Goal: Information Seeking & Learning: Learn about a topic

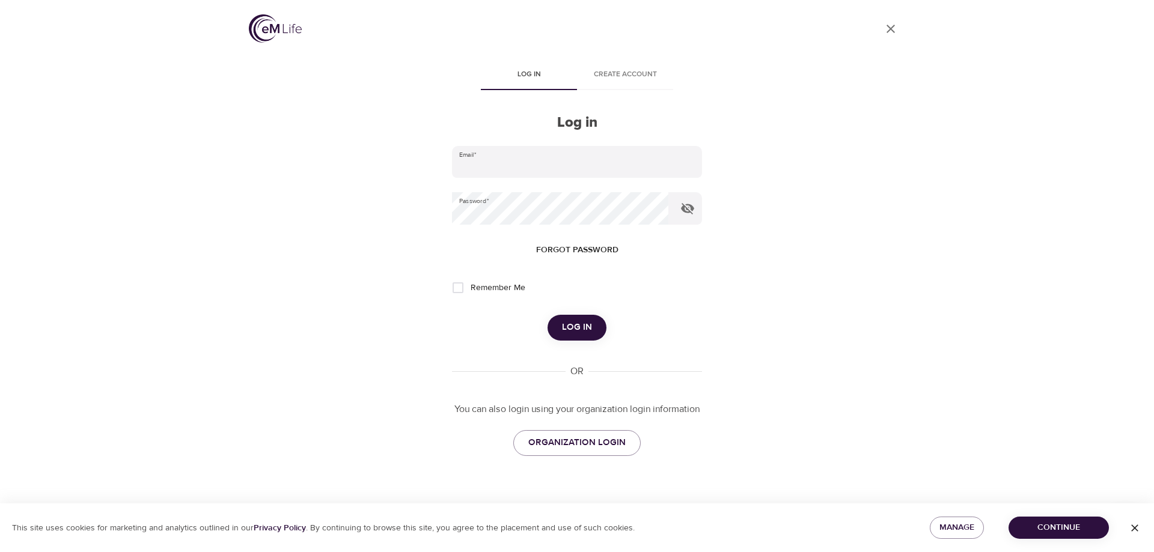
type input "[EMAIL_ADDRESS][DOMAIN_NAME]"
click at [461, 285] on input "Remember Me" at bounding box center [457, 287] width 25 height 25
checkbox input "true"
click at [581, 324] on span "Log in" at bounding box center [577, 328] width 30 height 16
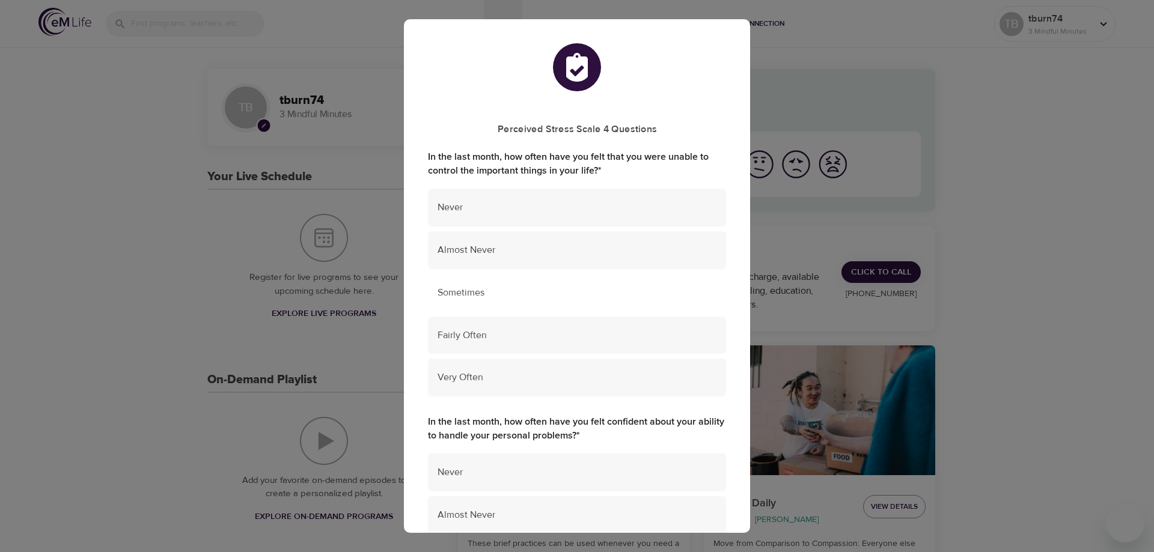
click at [582, 302] on div "Sometimes" at bounding box center [577, 293] width 298 height 38
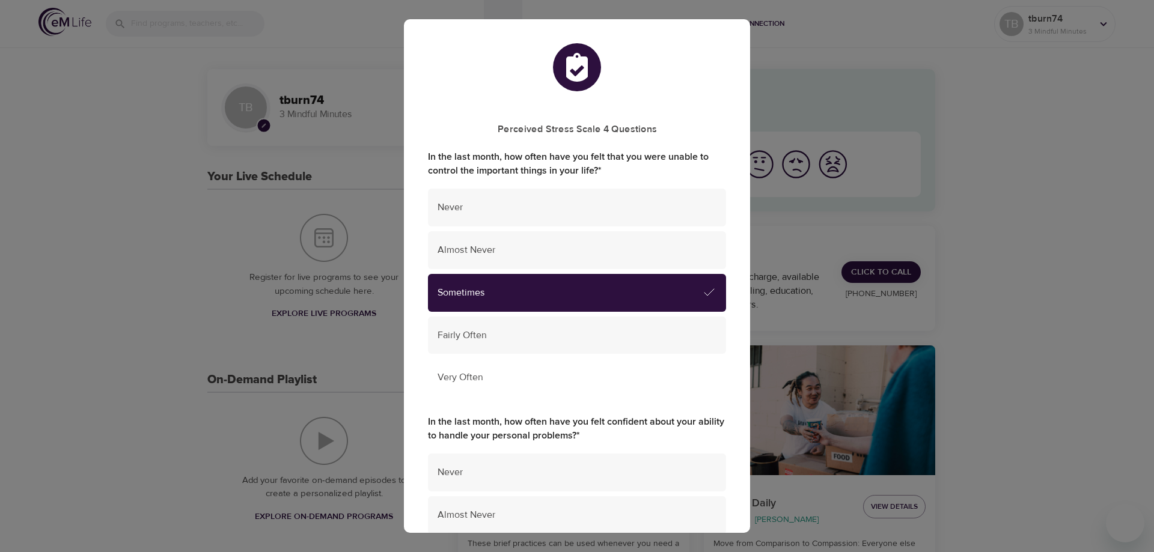
click at [546, 376] on span "Very Often" at bounding box center [577, 378] width 279 height 14
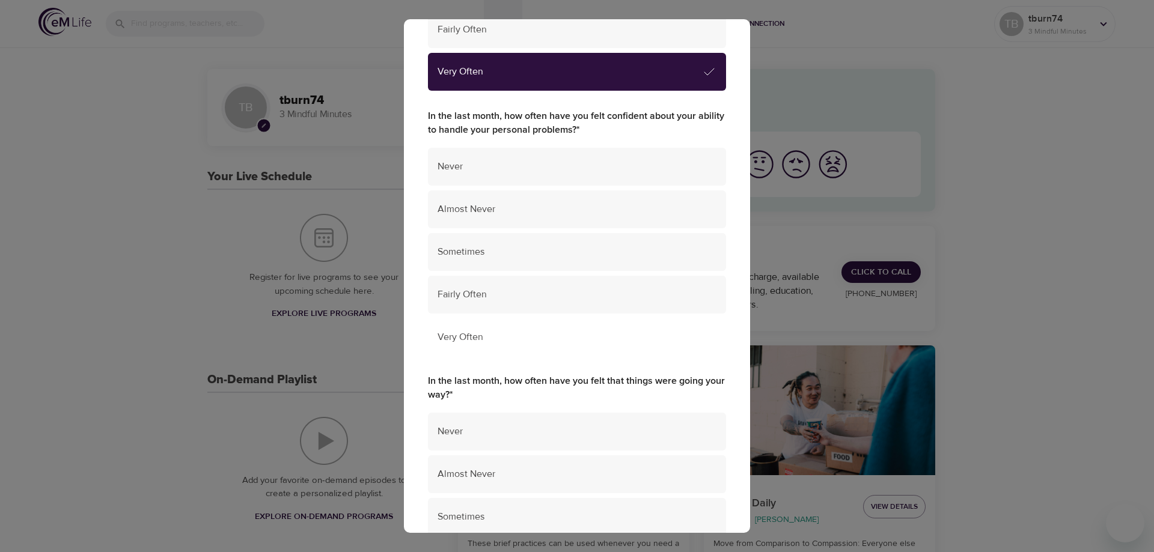
scroll to position [320, 0]
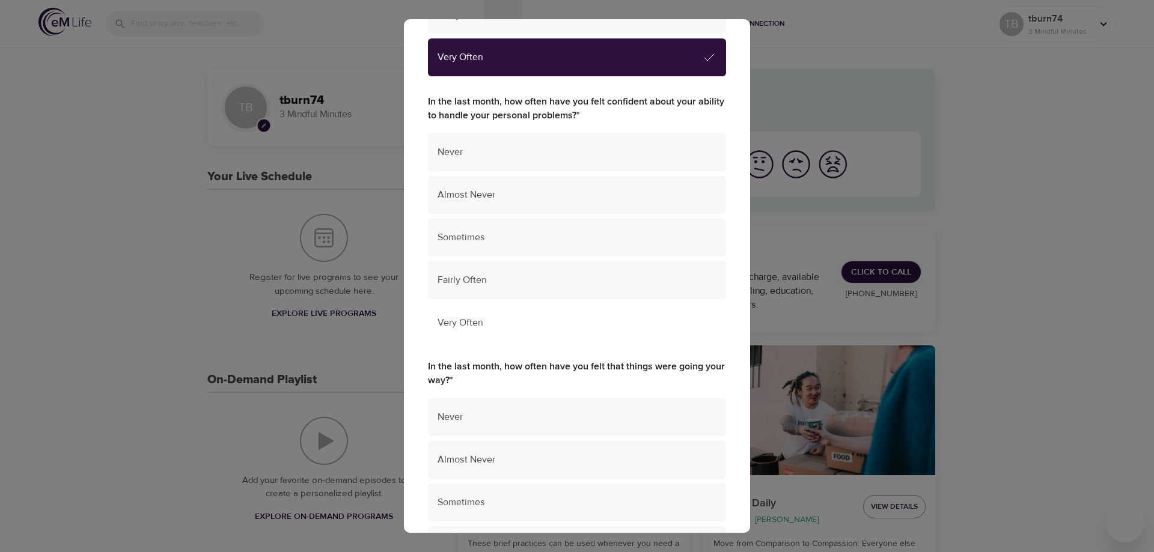
click at [602, 326] on span "Very Often" at bounding box center [577, 323] width 279 height 14
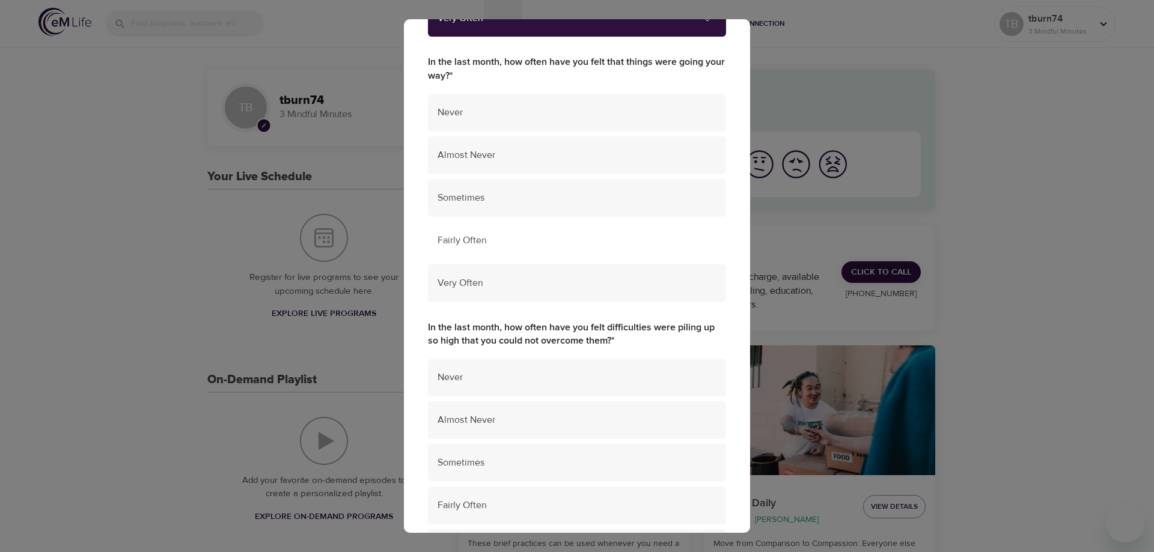
scroll to position [641, 0]
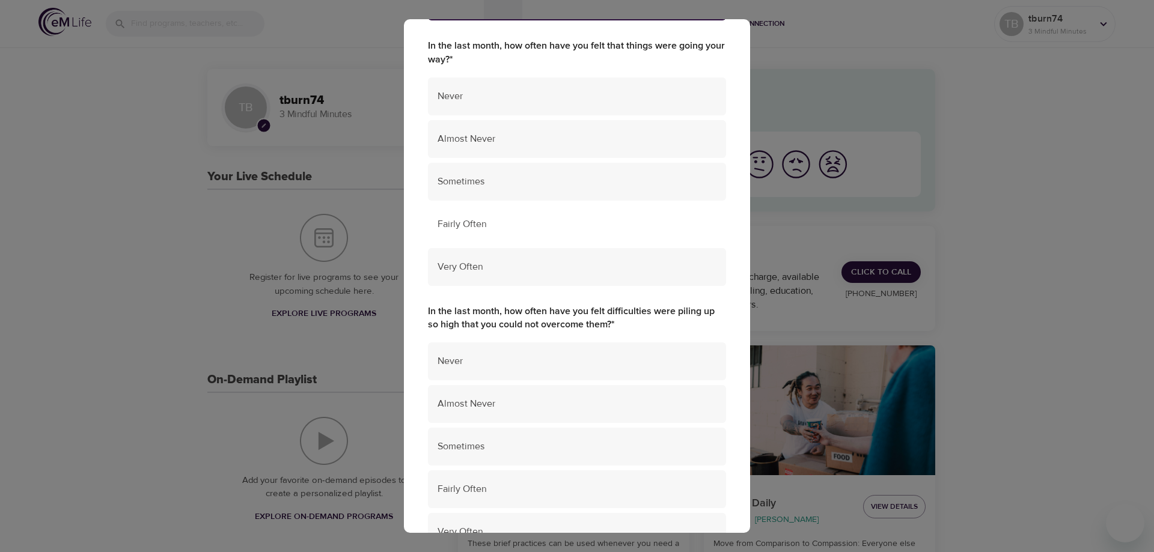
click at [586, 222] on span "Fairly Often" at bounding box center [577, 225] width 279 height 14
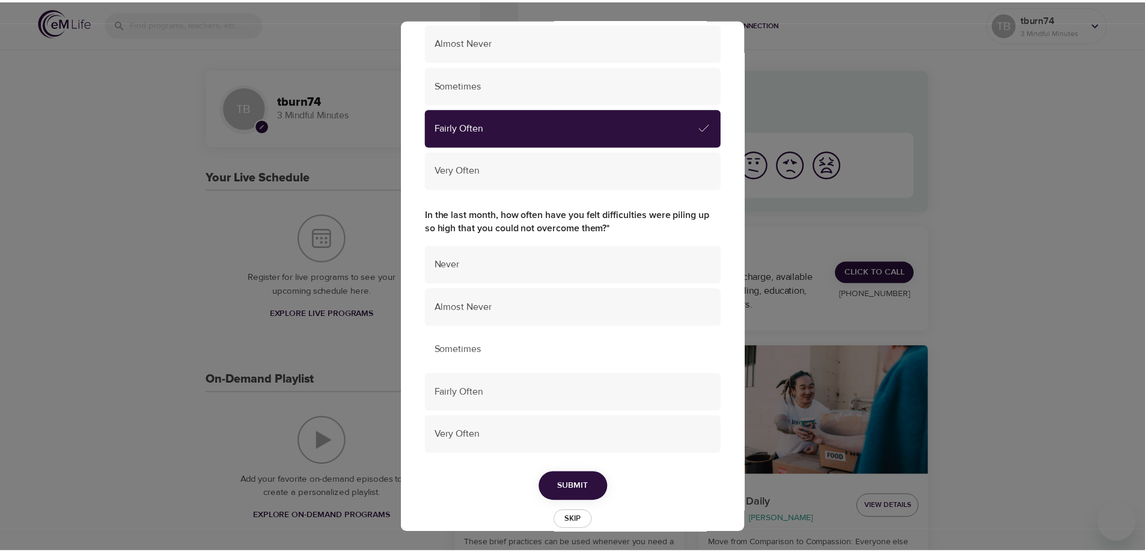
scroll to position [759, 0]
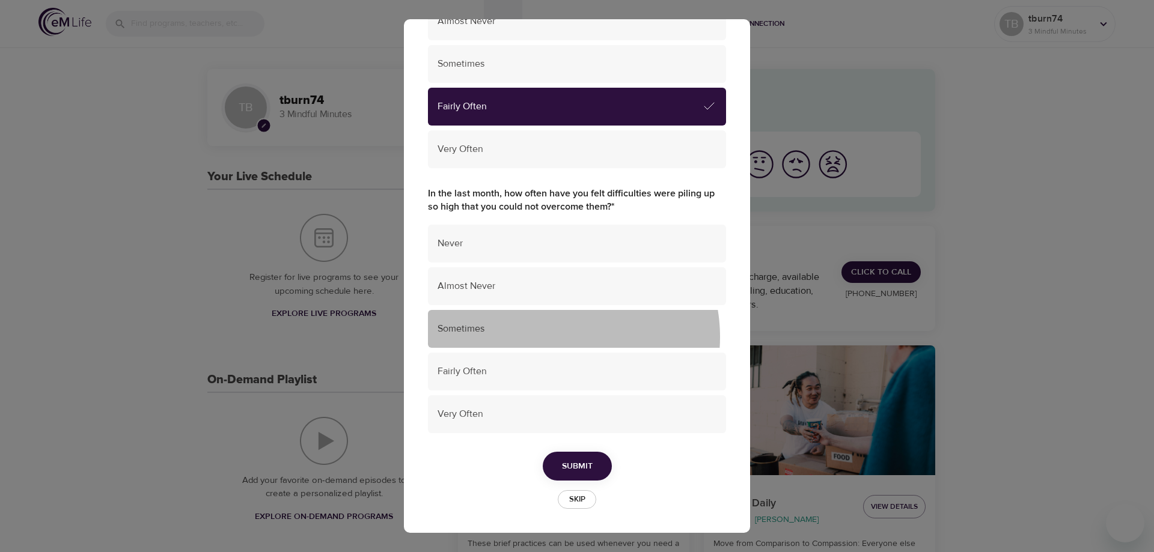
click at [554, 337] on div "Sometimes" at bounding box center [577, 329] width 298 height 38
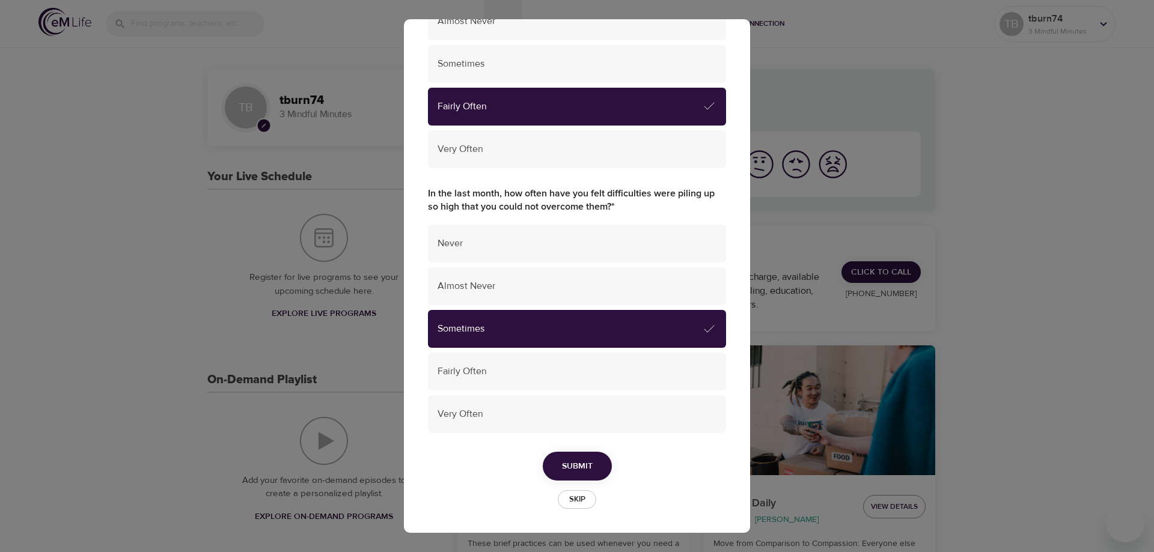
click at [569, 501] on span "Skip" at bounding box center [577, 500] width 26 height 14
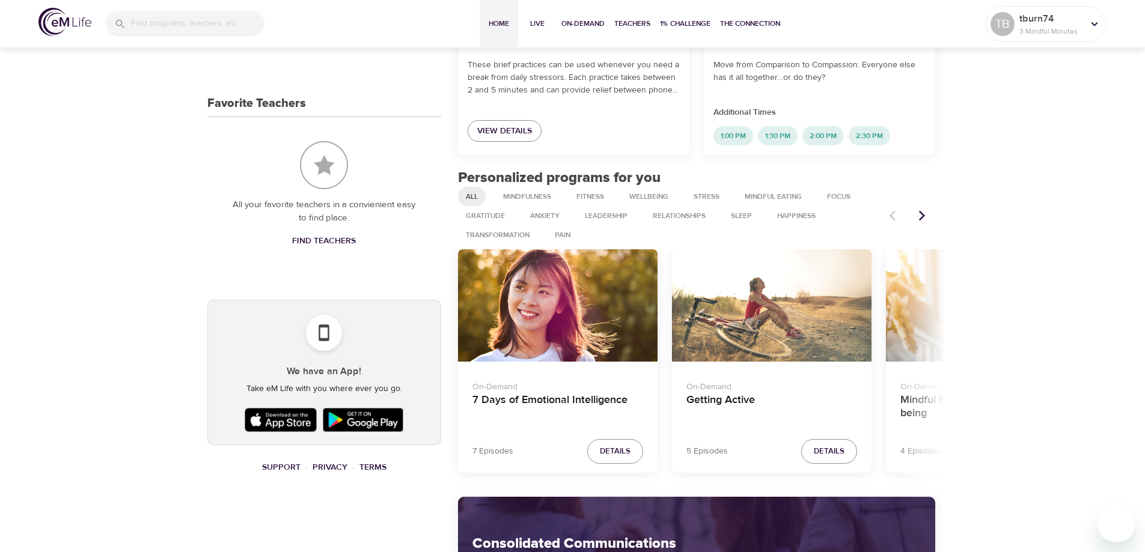
scroll to position [481, 0]
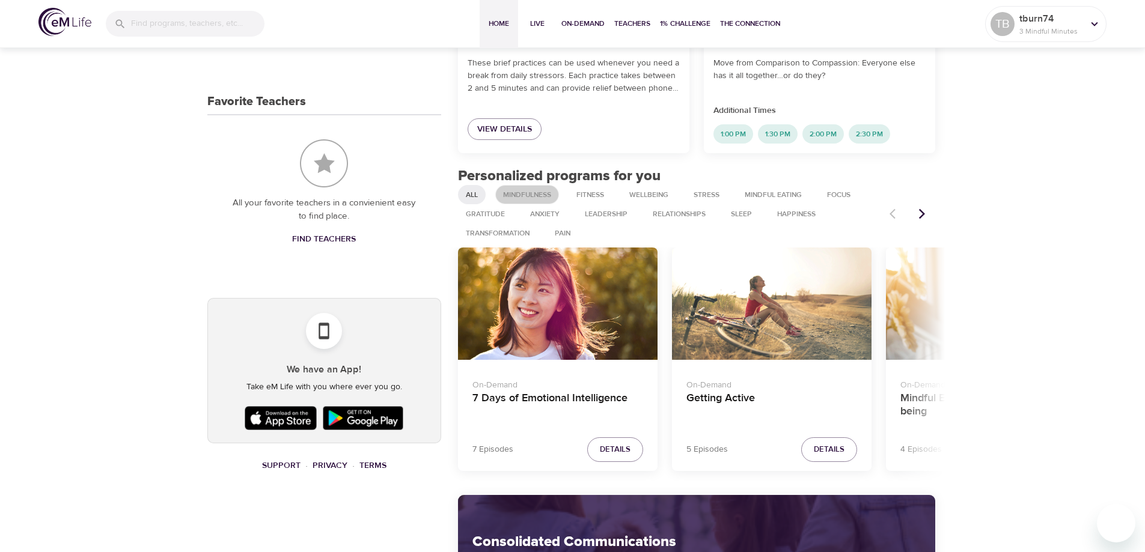
click at [535, 196] on span "Mindfulness" at bounding box center [527, 195] width 63 height 10
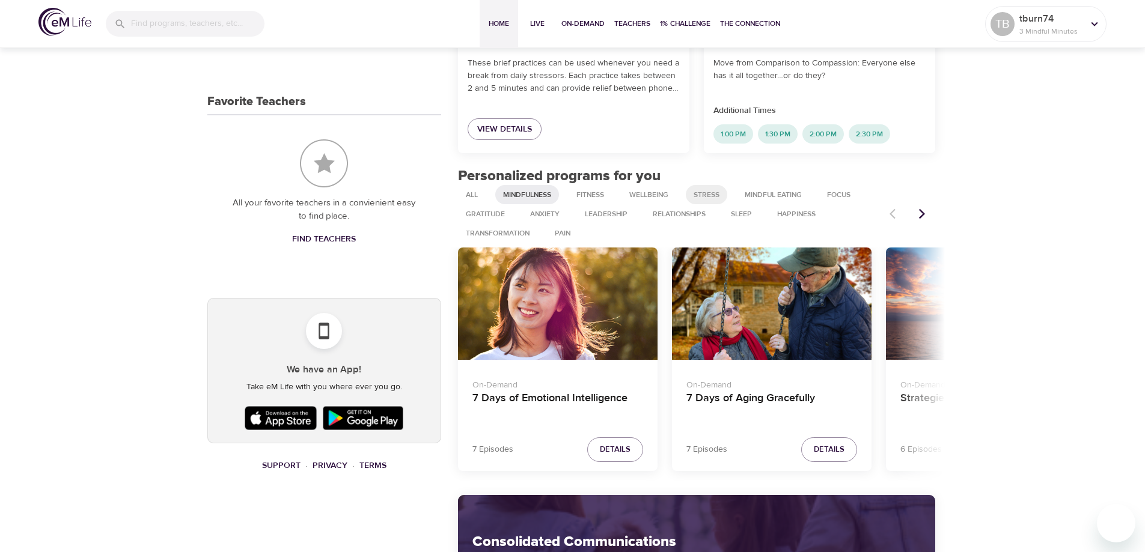
click at [709, 194] on span "Stress" at bounding box center [706, 195] width 40 height 10
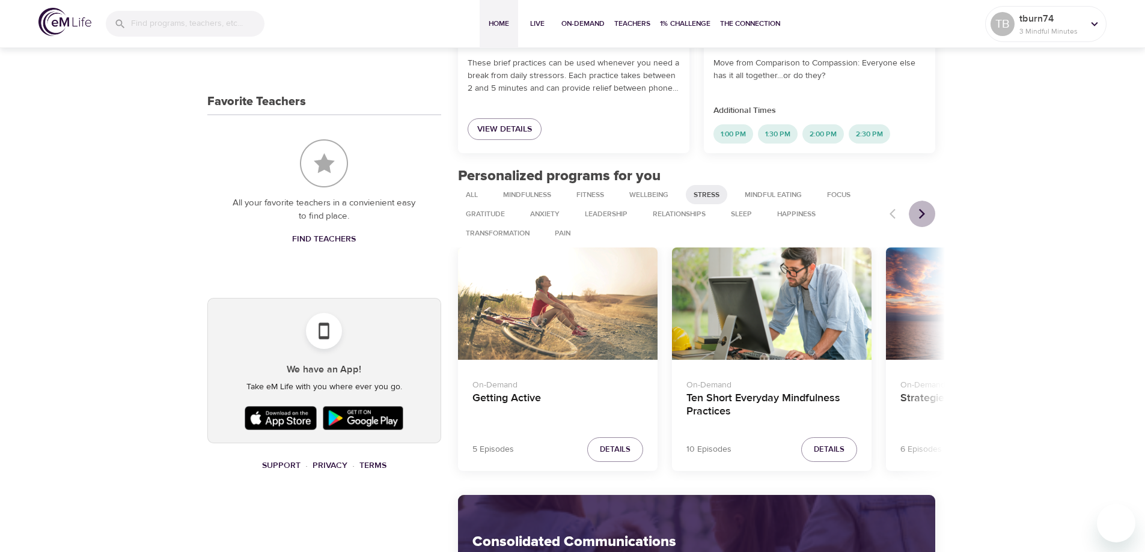
click at [920, 208] on icon "Next items" at bounding box center [922, 214] width 12 height 12
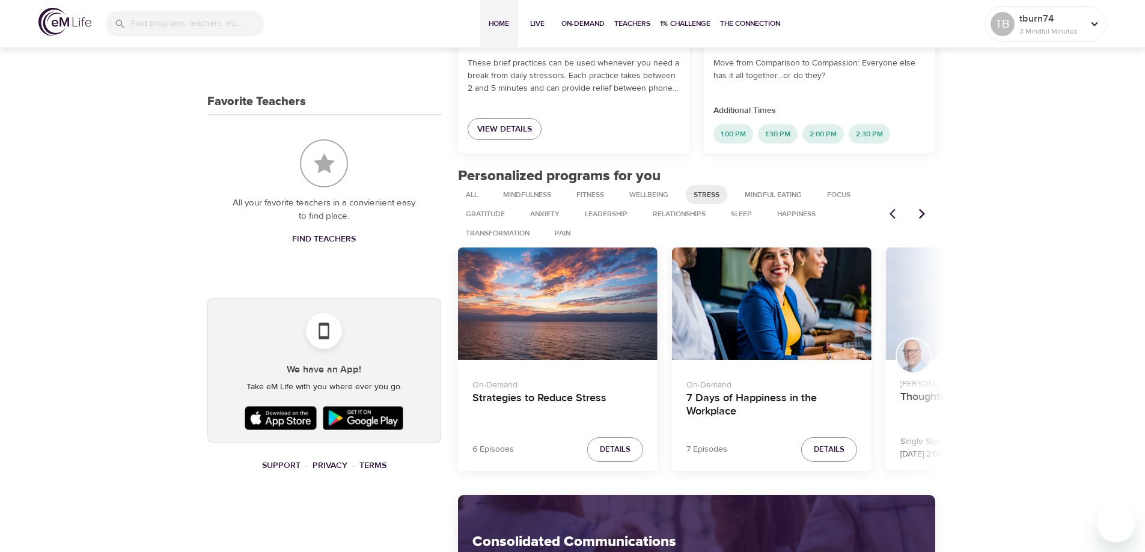
click at [920, 208] on icon "Next items" at bounding box center [922, 214] width 12 height 12
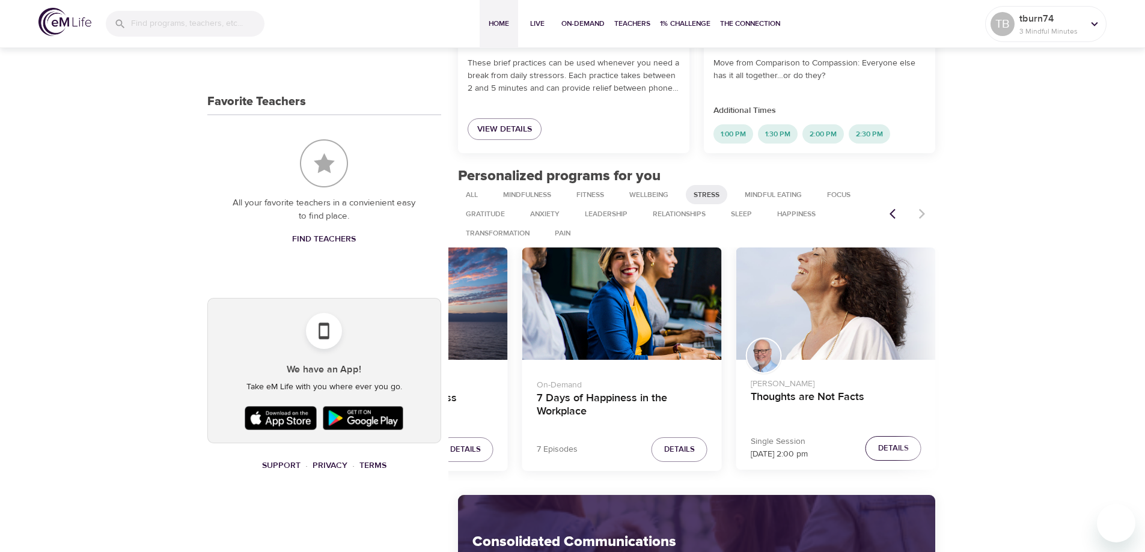
click at [891, 450] on span "Details" at bounding box center [893, 449] width 31 height 14
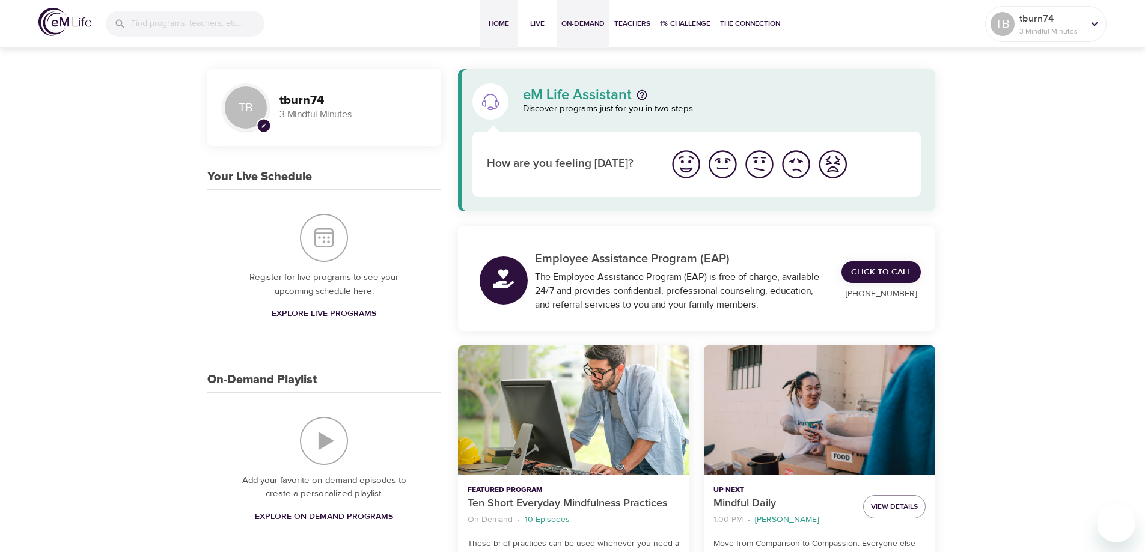
click at [571, 29] on span "On-Demand" at bounding box center [582, 23] width 43 height 13
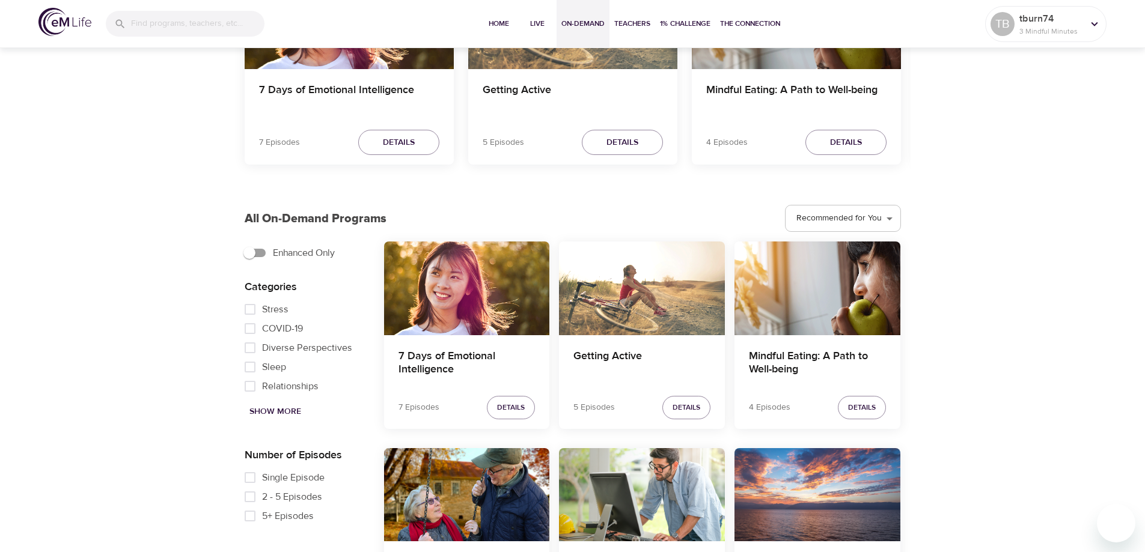
scroll to position [641, 0]
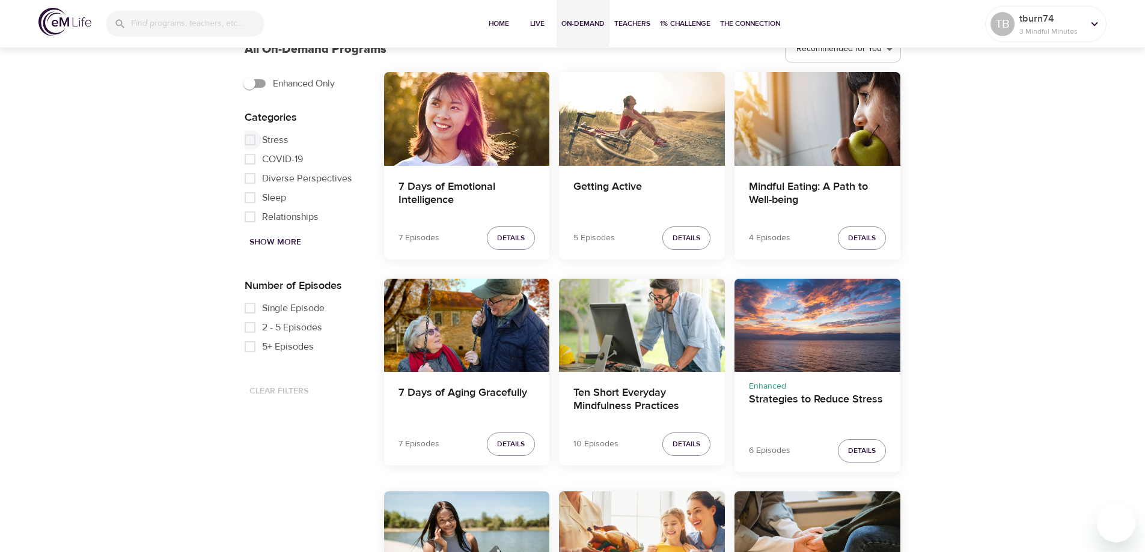
click at [252, 138] on input "Stress" at bounding box center [250, 139] width 24 height 19
checkbox input "true"
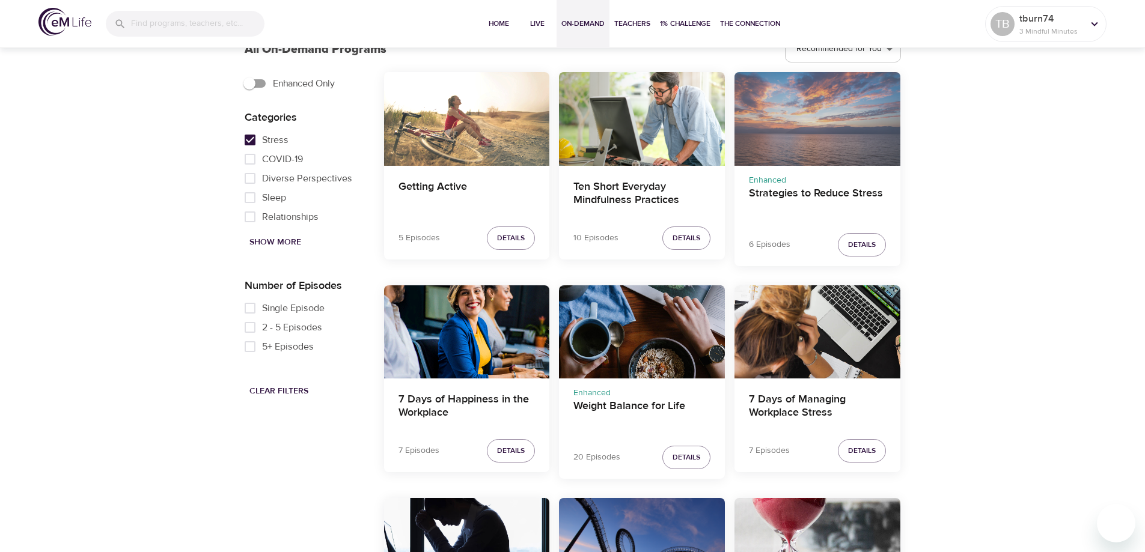
click at [831, 111] on div "Strategies to Reduce Stress" at bounding box center [818, 118] width 166 height 93
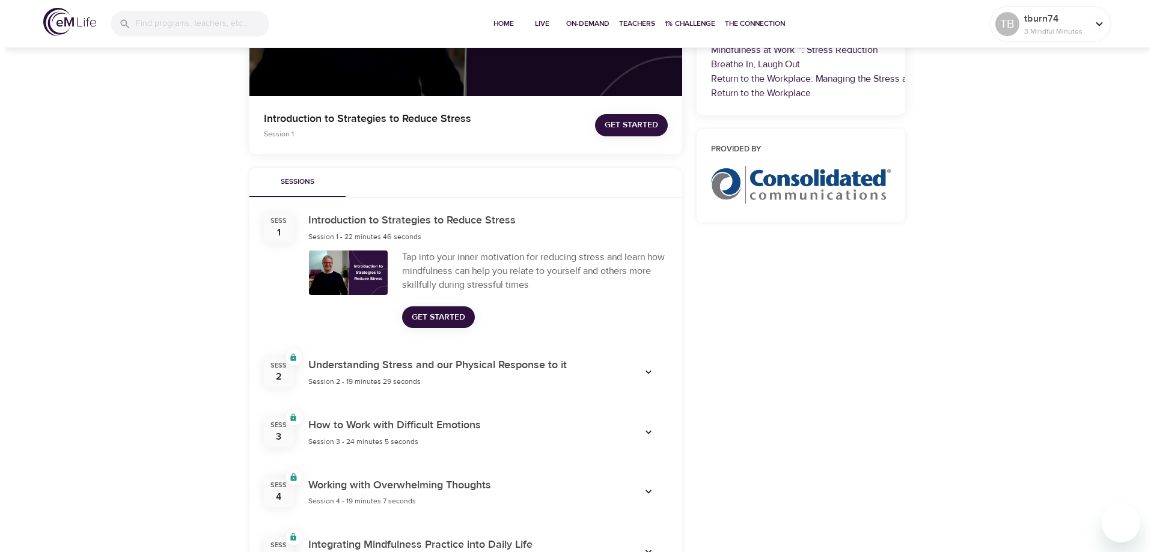
scroll to position [320, 0]
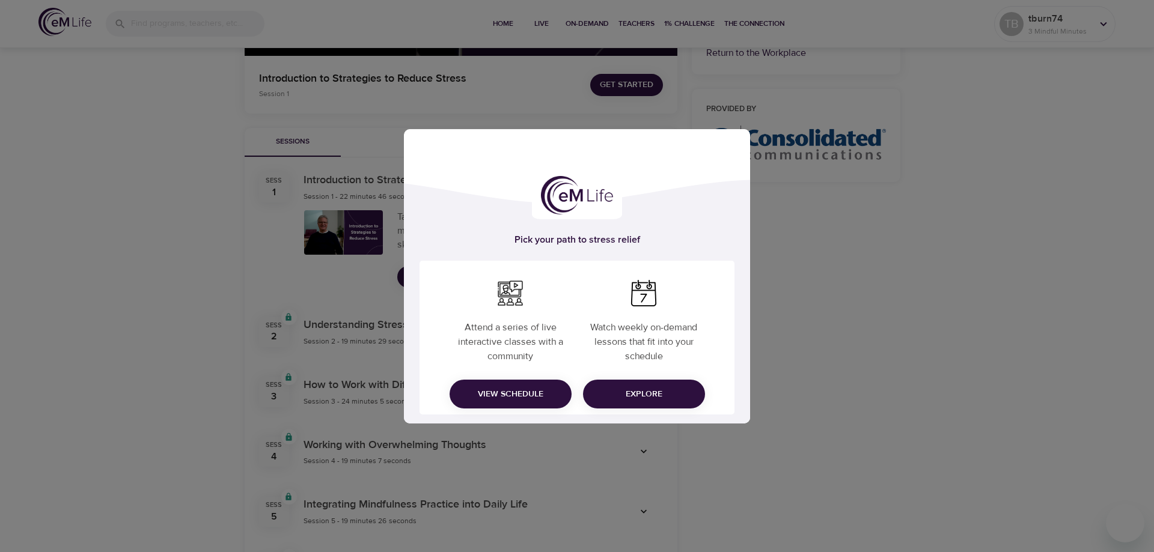
click at [1021, 201] on div "Pick your path to stress relief Attend a series of live interactive classes wit…" at bounding box center [577, 276] width 1154 height 552
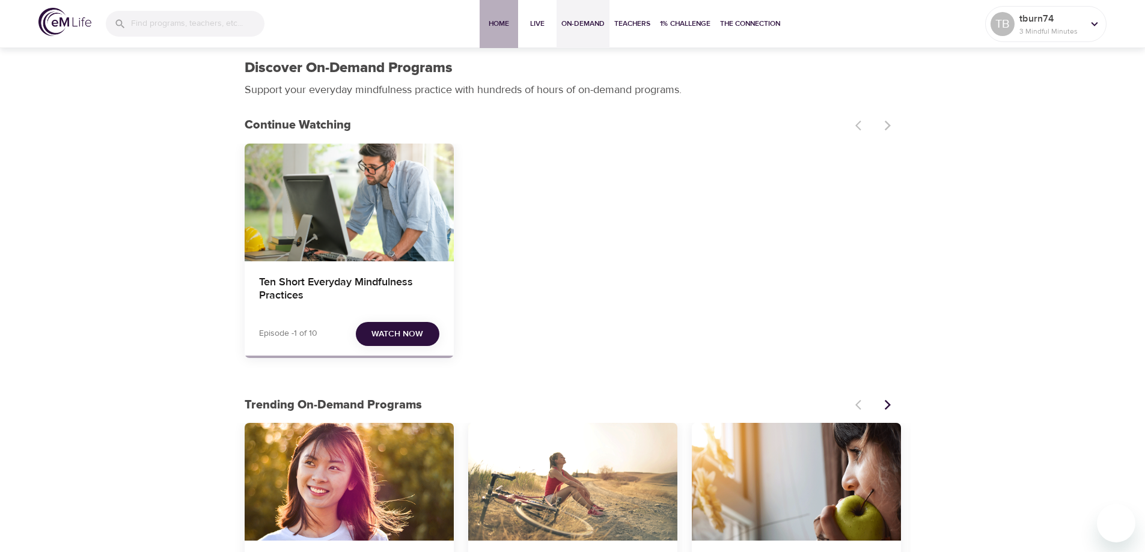
click at [490, 22] on span "Home" at bounding box center [498, 23] width 29 height 13
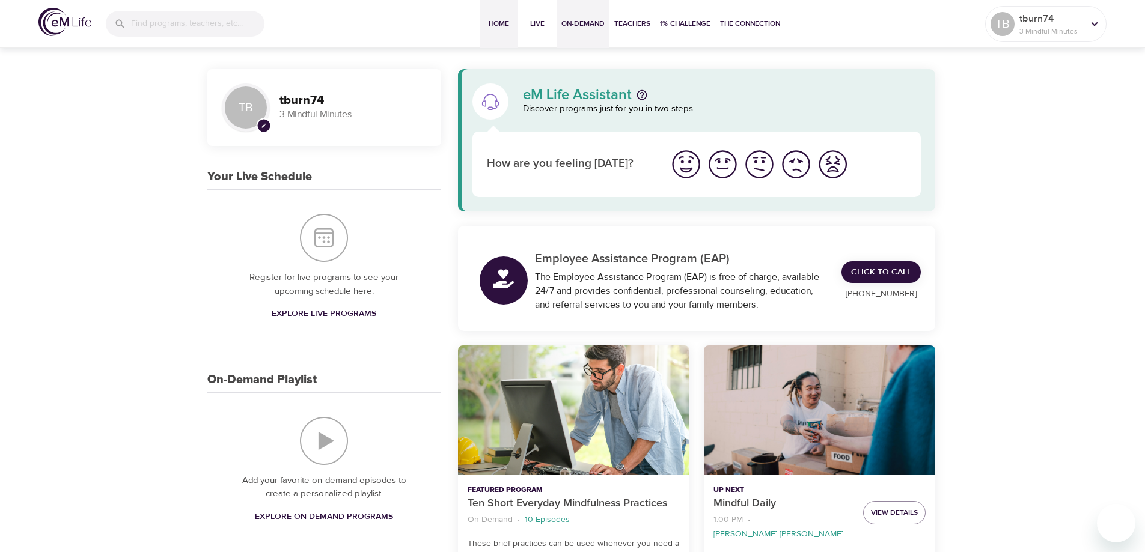
click at [586, 28] on span "On-Demand" at bounding box center [582, 23] width 43 height 13
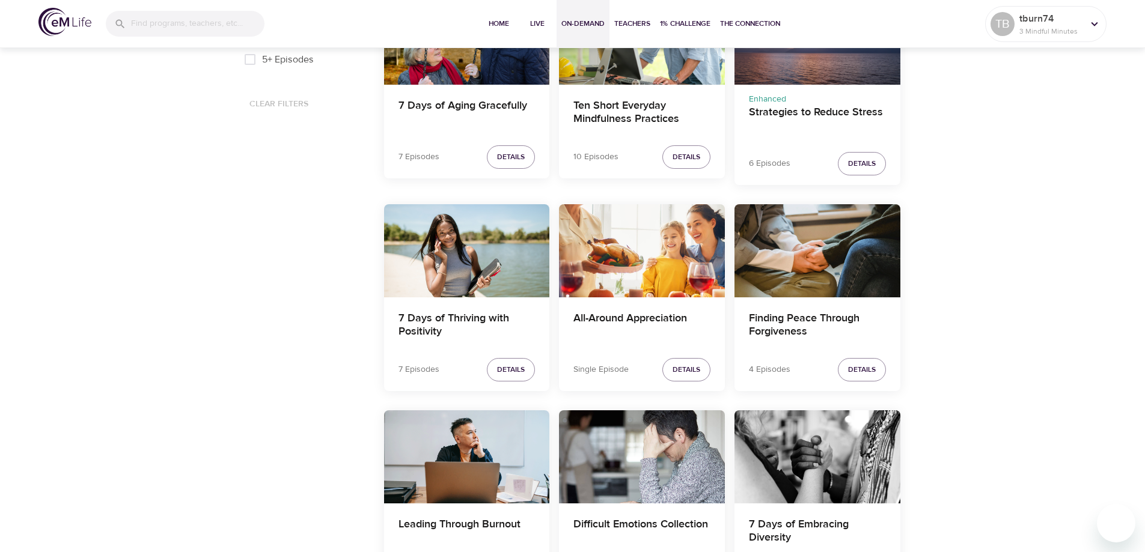
scroll to position [641, 0]
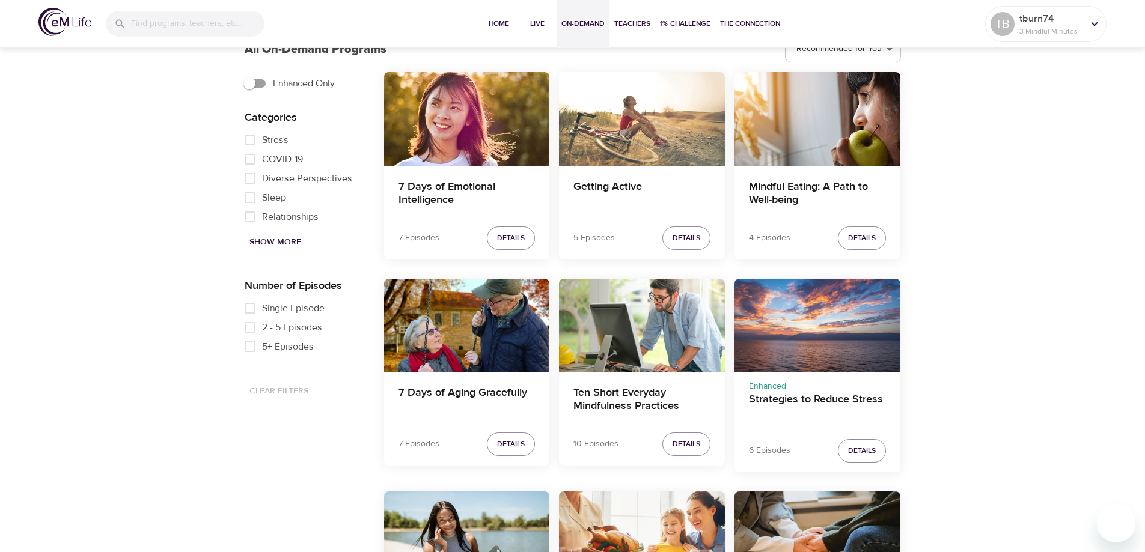
click at [248, 308] on input "Single Episode" at bounding box center [250, 308] width 24 height 19
checkbox input "true"
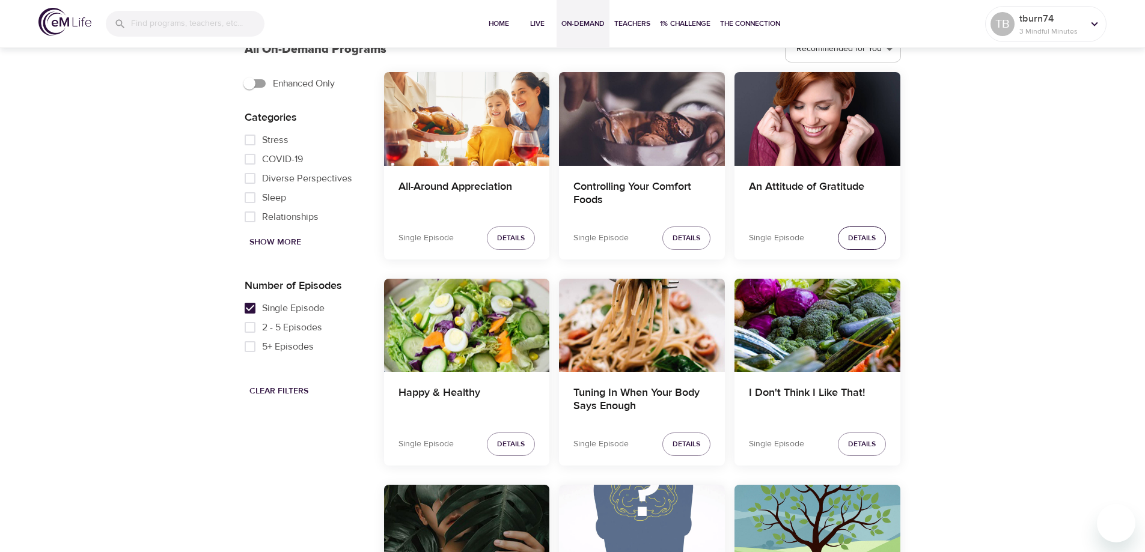
click at [854, 237] on span "Details" at bounding box center [862, 238] width 28 height 13
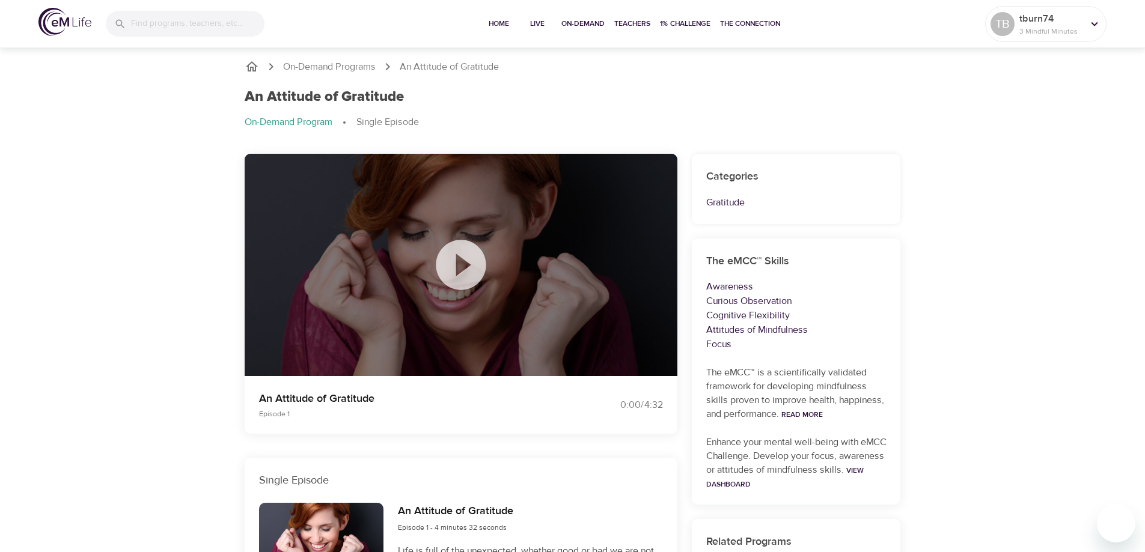
click at [456, 275] on icon at bounding box center [461, 265] width 60 height 60
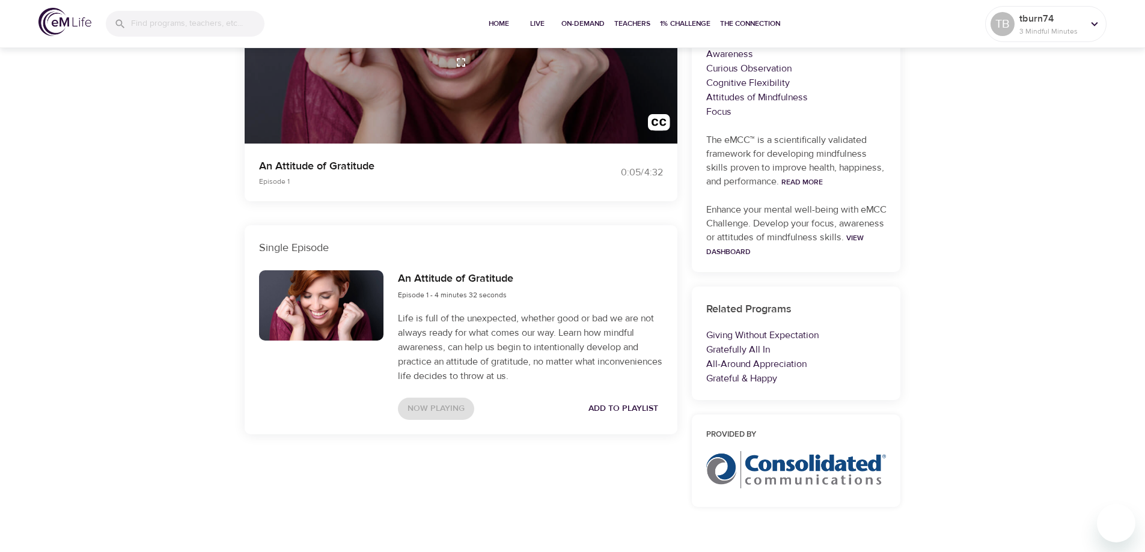
scroll to position [262, 0]
